Goal: Information Seeking & Learning: Learn about a topic

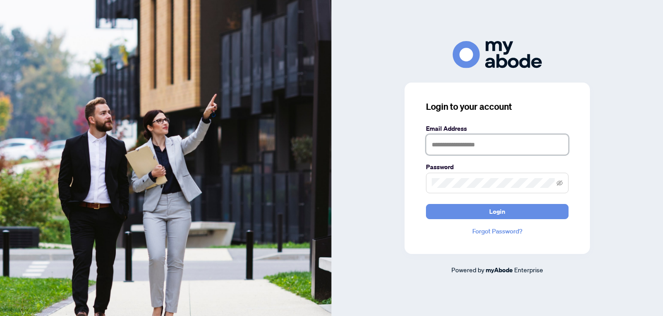
click at [450, 144] on input "text" at bounding box center [497, 144] width 143 height 21
type input "**********"
click at [426, 204] on button "Login" at bounding box center [497, 211] width 143 height 15
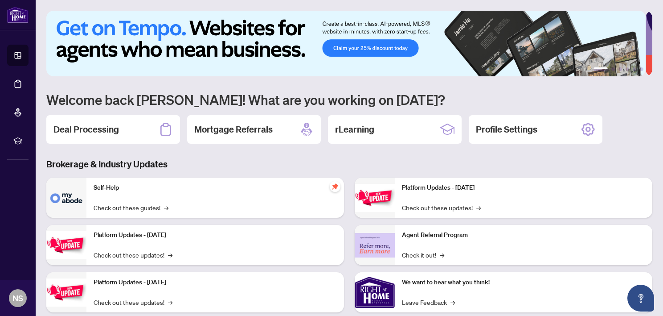
click at [115, 125] on h2 "Deal Processing" at bounding box center [86, 129] width 66 height 12
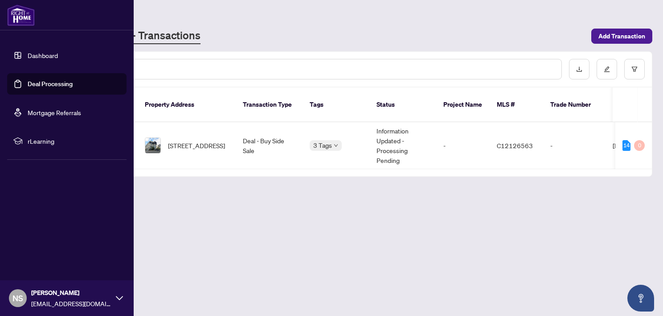
click at [28, 55] on link "Dashboard" at bounding box center [43, 55] width 30 height 8
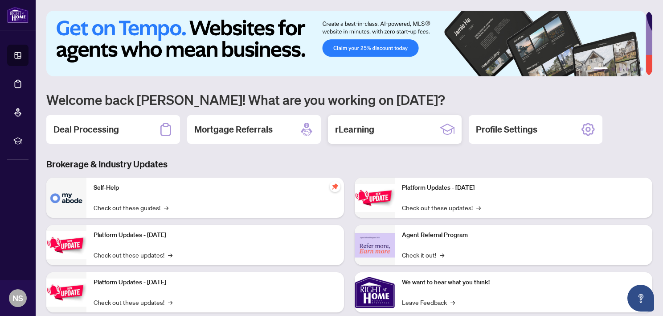
click at [368, 129] on h2 "rLearning" at bounding box center [354, 129] width 39 height 12
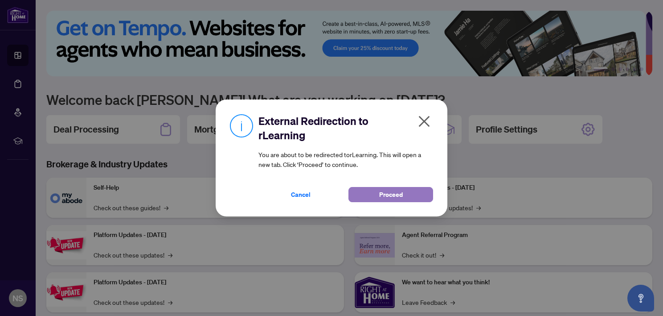
click at [385, 195] on span "Proceed" at bounding box center [391, 194] width 24 height 14
